Goal: Navigation & Orientation: Find specific page/section

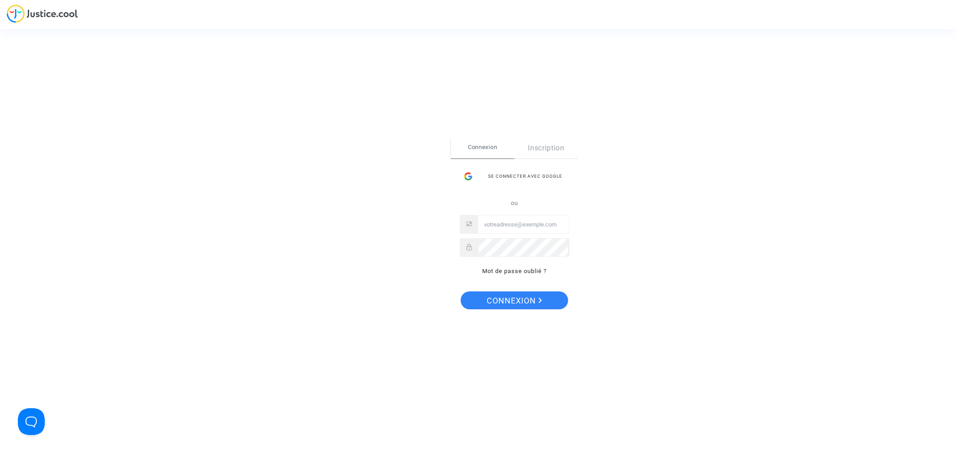
type input "[EMAIL_ADDRESS][DOMAIN_NAME]"
click at [520, 301] on span "Connexion" at bounding box center [514, 300] width 55 height 19
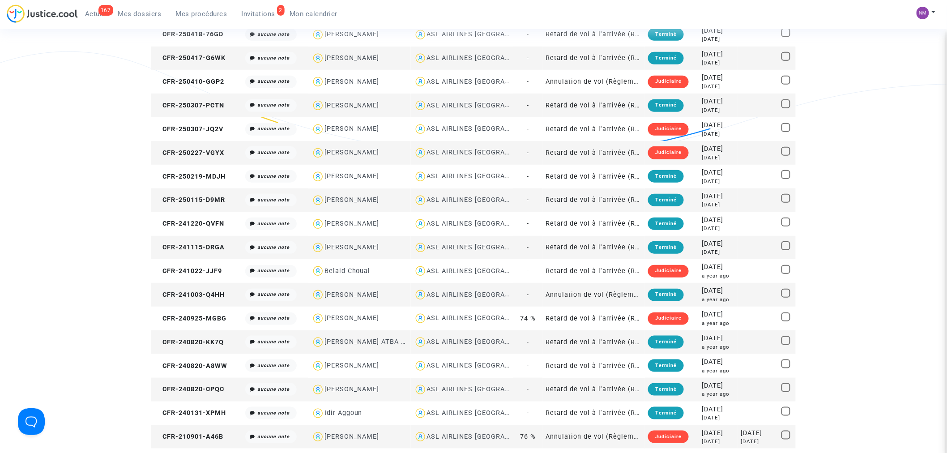
scroll to position [199, 0]
